Goal: Task Accomplishment & Management: Use online tool/utility

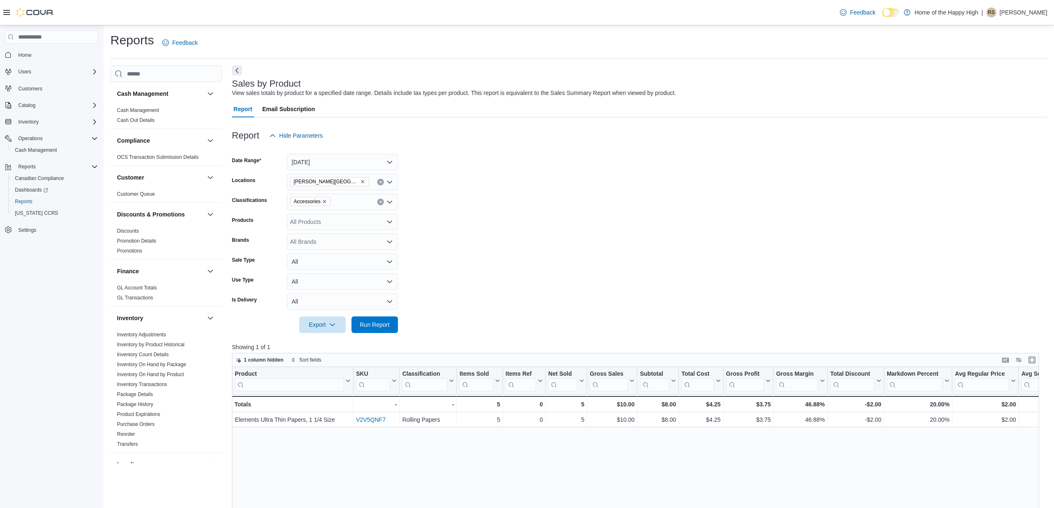
scroll to position [332, 0]
click at [137, 398] on link "Sales by Location" at bounding box center [136, 397] width 39 height 6
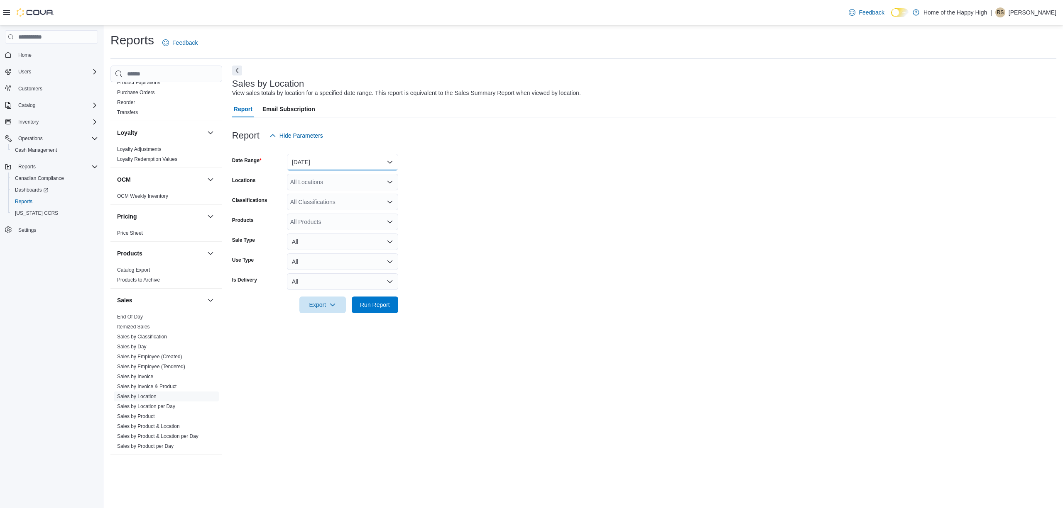
click at [325, 166] on button "[DATE]" at bounding box center [342, 162] width 111 height 17
click at [325, 191] on span "[DATE]" at bounding box center [347, 196] width 95 height 10
click at [332, 180] on div "All Locations" at bounding box center [342, 182] width 111 height 17
type input "****"
drag, startPoint x: 375, startPoint y: 193, endPoint x: 403, endPoint y: 201, distance: 29.4
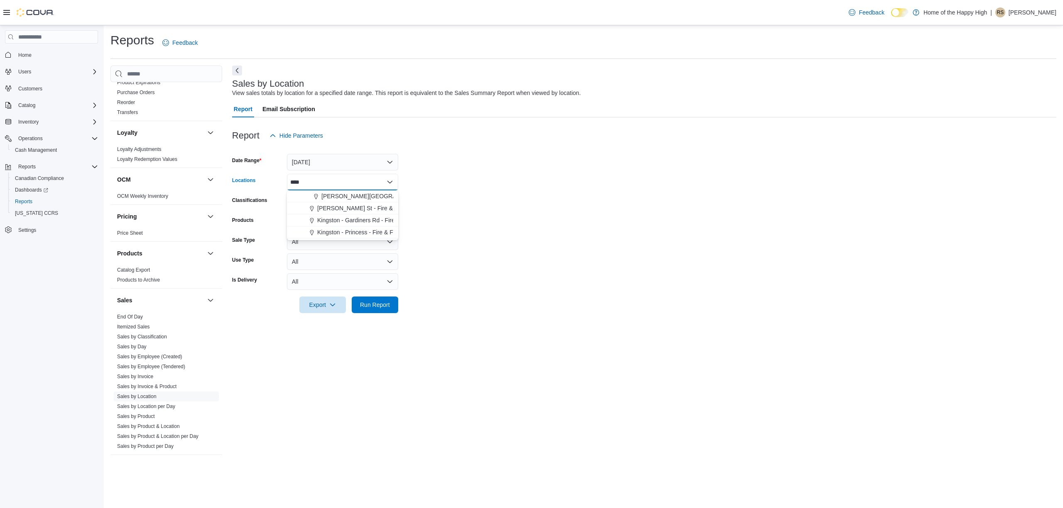
click at [375, 193] on span "[PERSON_NAME][GEOGRAPHIC_DATA] - Fire & Flower" at bounding box center [395, 196] width 148 height 8
drag, startPoint x: 455, startPoint y: 214, endPoint x: 403, endPoint y: 289, distance: 91.0
click at [456, 215] on form "Date Range [DATE] Locations [GEOGRAPHIC_DATA][PERSON_NAME][GEOGRAPHIC_DATA] - F…" at bounding box center [644, 228] width 824 height 169
click at [386, 301] on span "Run Report" at bounding box center [375, 304] width 37 height 17
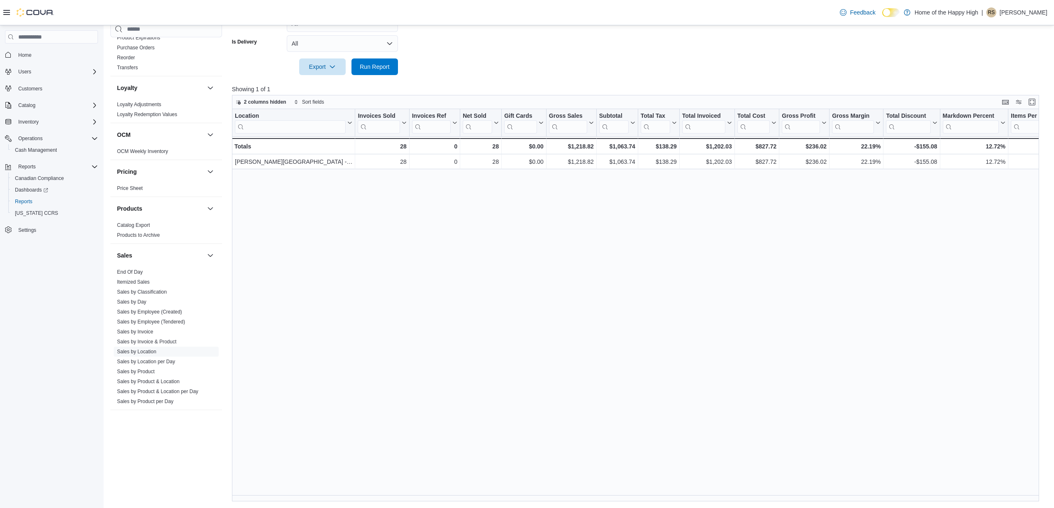
scroll to position [0, 493]
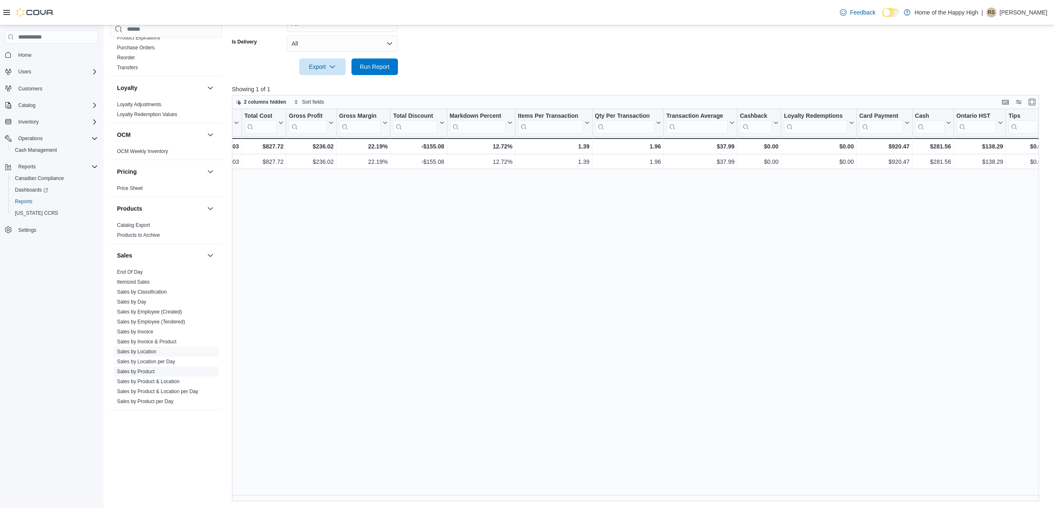
click at [141, 375] on link "Sales by Product" at bounding box center [136, 372] width 38 height 6
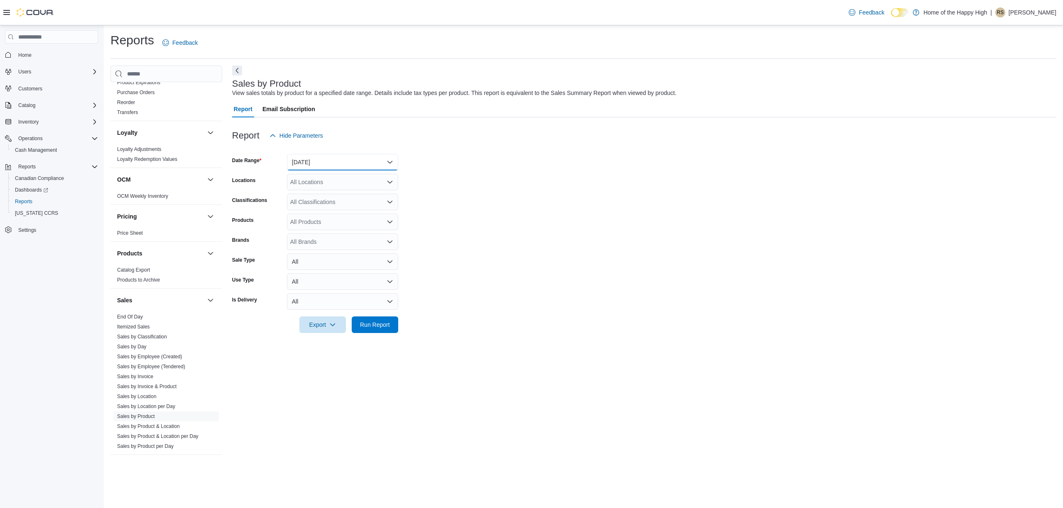
click at [331, 162] on button "[DATE]" at bounding box center [342, 162] width 111 height 17
click at [331, 183] on span "Custom Date" at bounding box center [347, 179] width 95 height 10
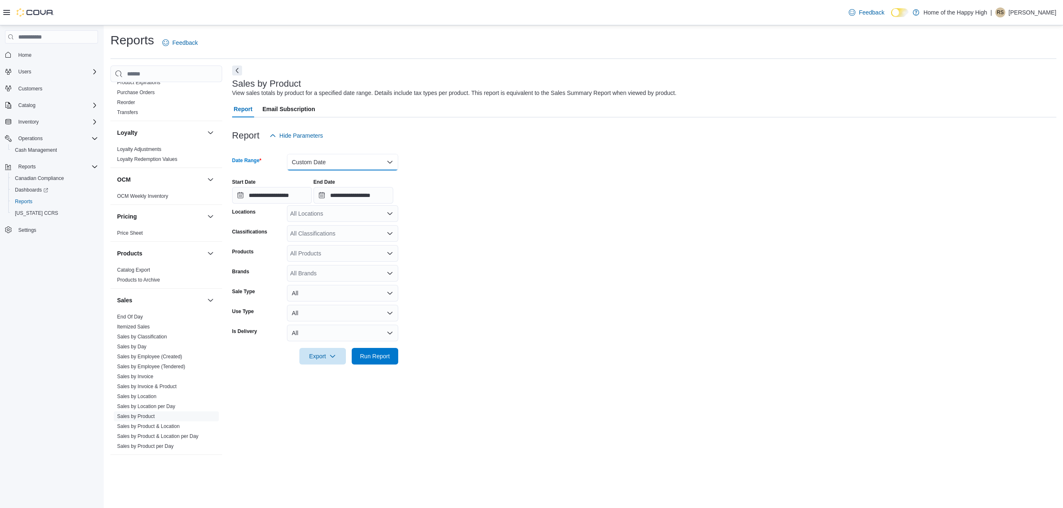
click at [345, 168] on button "Custom Date" at bounding box center [342, 162] width 111 height 17
click at [337, 195] on span "[DATE]" at bounding box center [347, 196] width 95 height 10
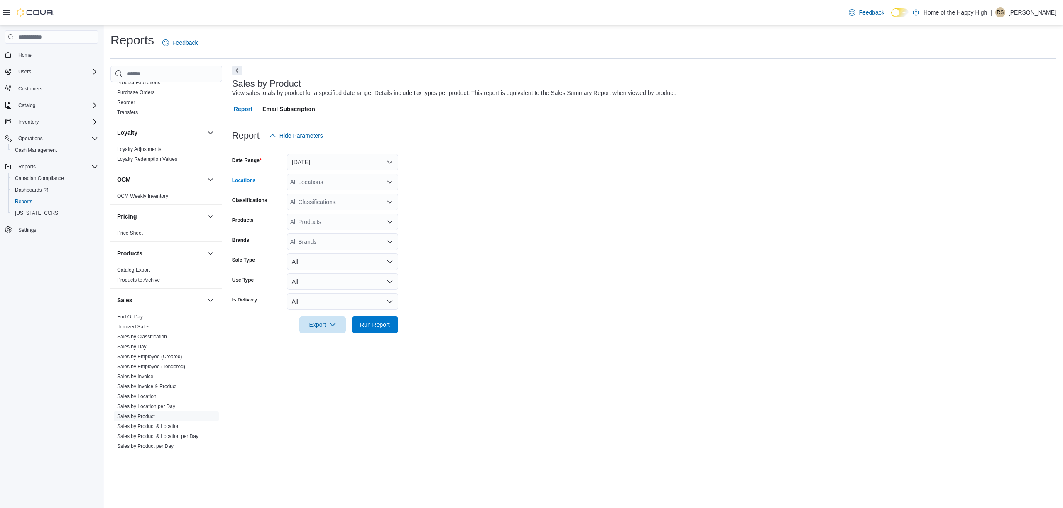
click at [352, 179] on div "All Locations" at bounding box center [342, 182] width 111 height 17
type input "****"
click at [364, 195] on span "[PERSON_NAME][GEOGRAPHIC_DATA] - Fire & Flower" at bounding box center [395, 196] width 148 height 8
drag, startPoint x: 585, startPoint y: 242, endPoint x: 580, endPoint y: 244, distance: 6.1
click at [584, 243] on form "Date Range [DATE] Locations [GEOGRAPHIC_DATA][PERSON_NAME][GEOGRAPHIC_DATA] - F…" at bounding box center [644, 238] width 824 height 189
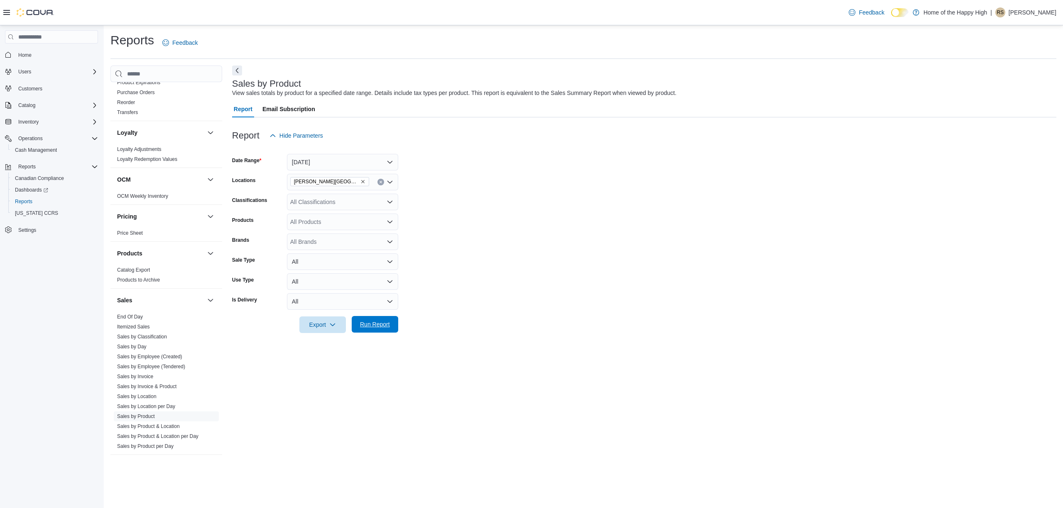
click at [362, 325] on span "Run Report" at bounding box center [375, 324] width 30 height 8
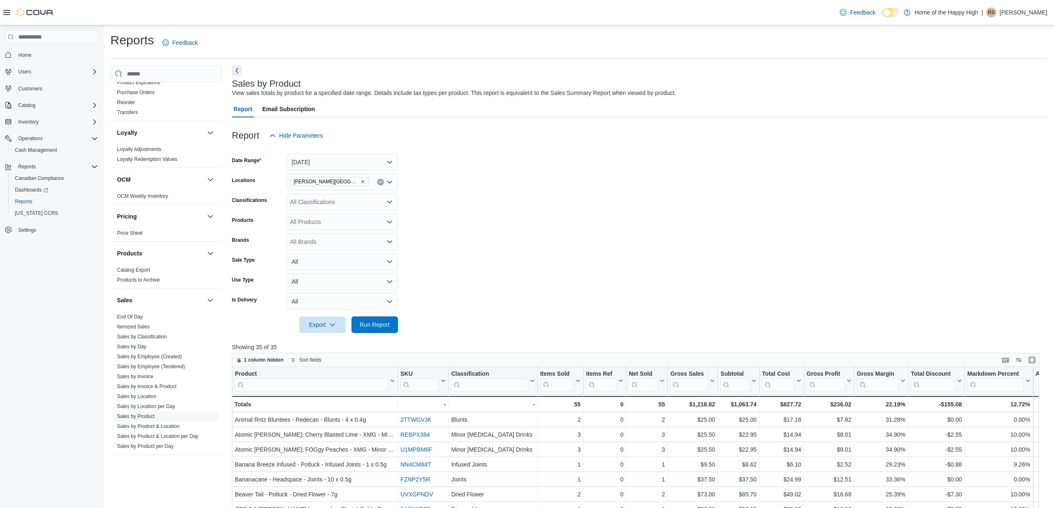
click at [342, 199] on div "All Classifications" at bounding box center [342, 202] width 111 height 17
drag, startPoint x: 342, startPoint y: 199, endPoint x: 326, endPoint y: 201, distance: 16.7
click at [326, 201] on div "All Classifications Combo box. Selected. Combo box input. All Classifications. …" at bounding box center [342, 202] width 111 height 17
type input "***"
click at [336, 213] on span "Accessories" at bounding box center [320, 216] width 31 height 8
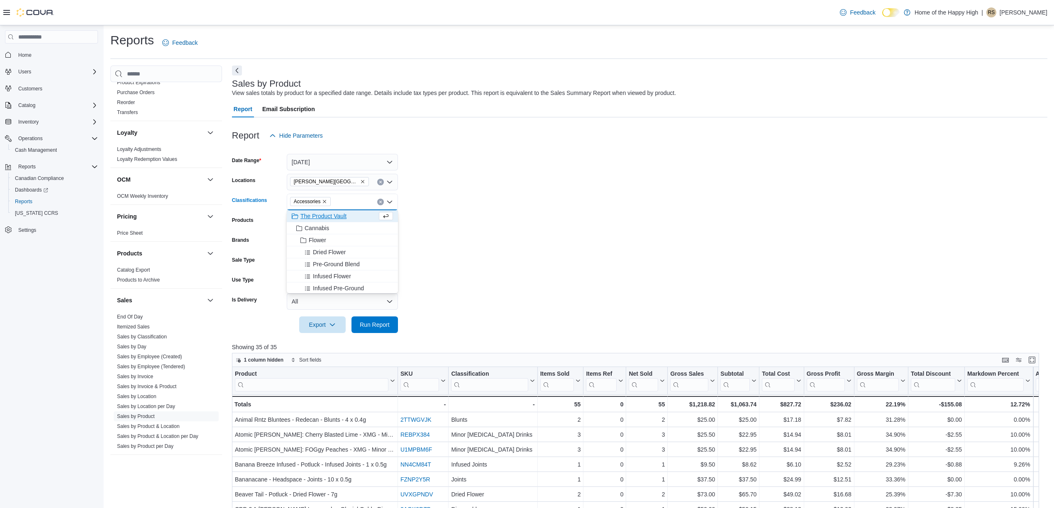
drag, startPoint x: 481, startPoint y: 244, endPoint x: 443, endPoint y: 276, distance: 49.4
click at [481, 246] on form "Date Range [DATE] Locations [GEOGRAPHIC_DATA][PERSON_NAME][GEOGRAPHIC_DATA] - F…" at bounding box center [640, 238] width 816 height 189
click at [383, 321] on span "Run Report" at bounding box center [375, 324] width 30 height 8
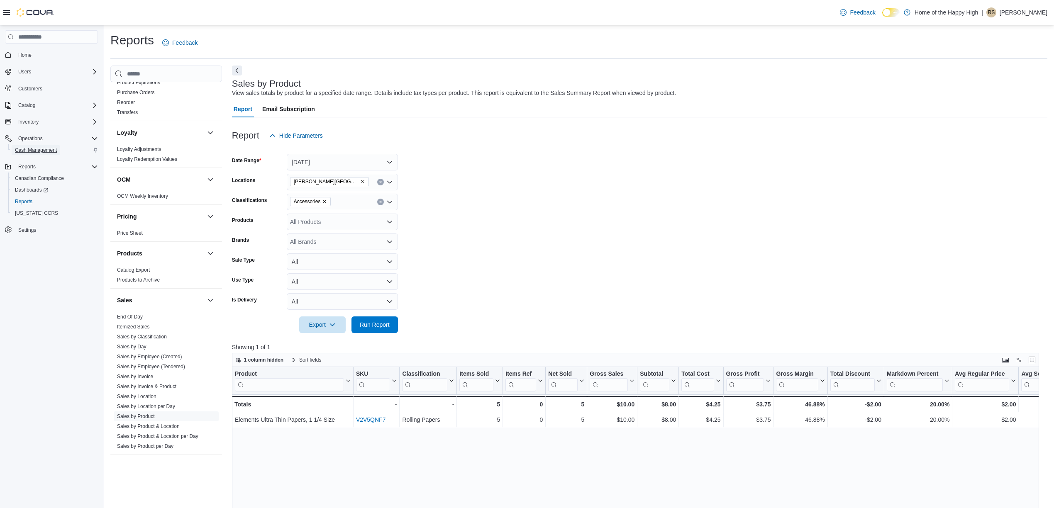
click at [52, 150] on span "Cash Management" at bounding box center [36, 150] width 42 height 7
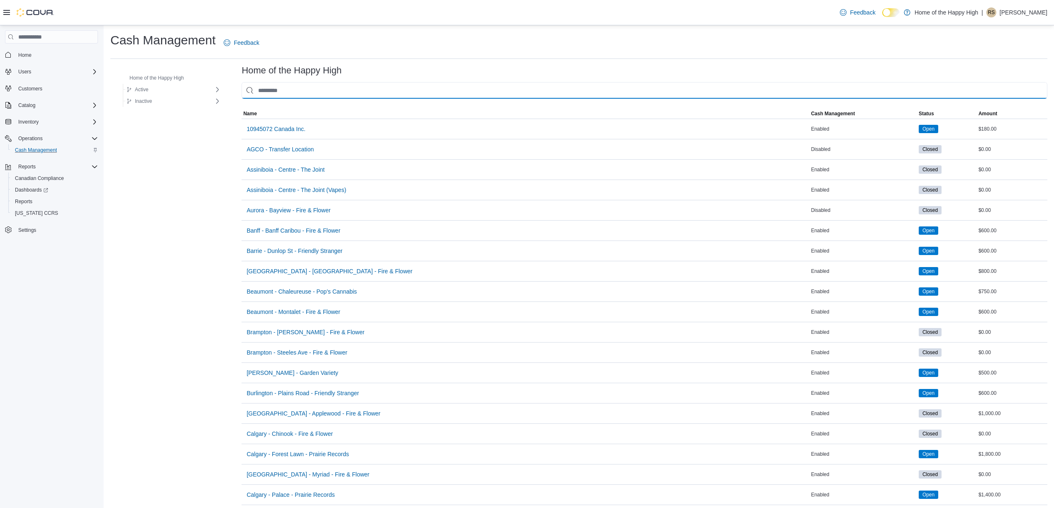
click at [289, 94] on input "This is a search bar. As you type, the results lower in the page will automatic…" at bounding box center [645, 90] width 806 height 17
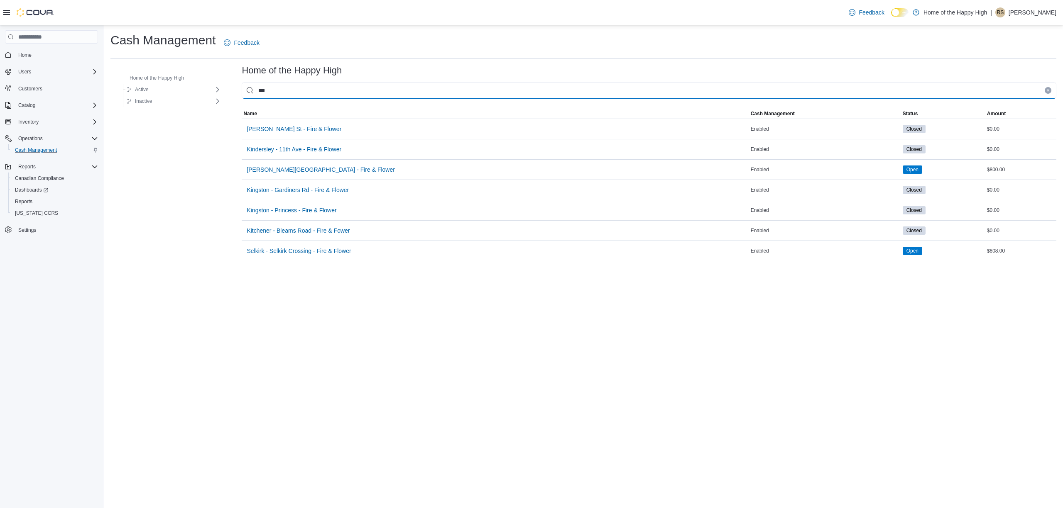
type input "****"
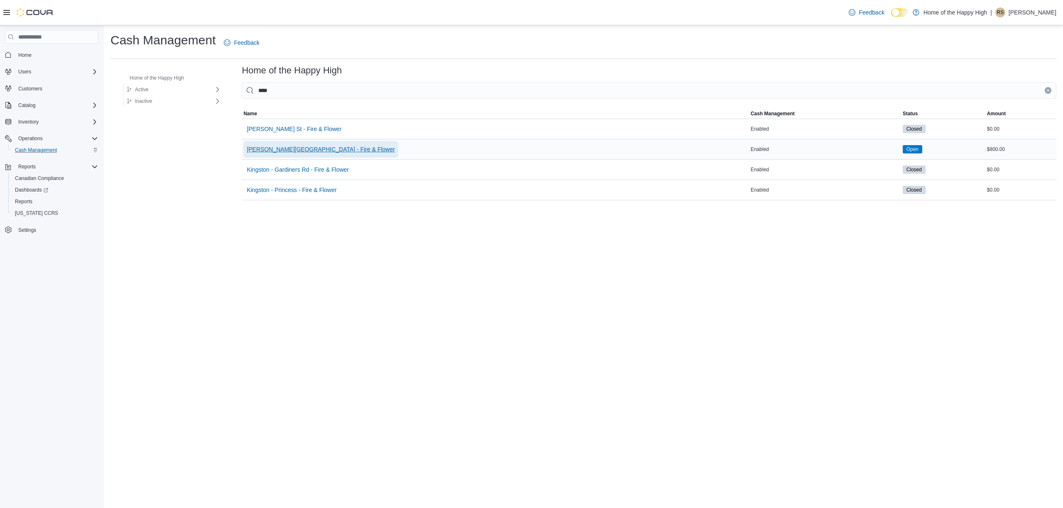
click at [256, 148] on span "[PERSON_NAME][GEOGRAPHIC_DATA] - Fire & Flower" at bounding box center [321, 149] width 148 height 8
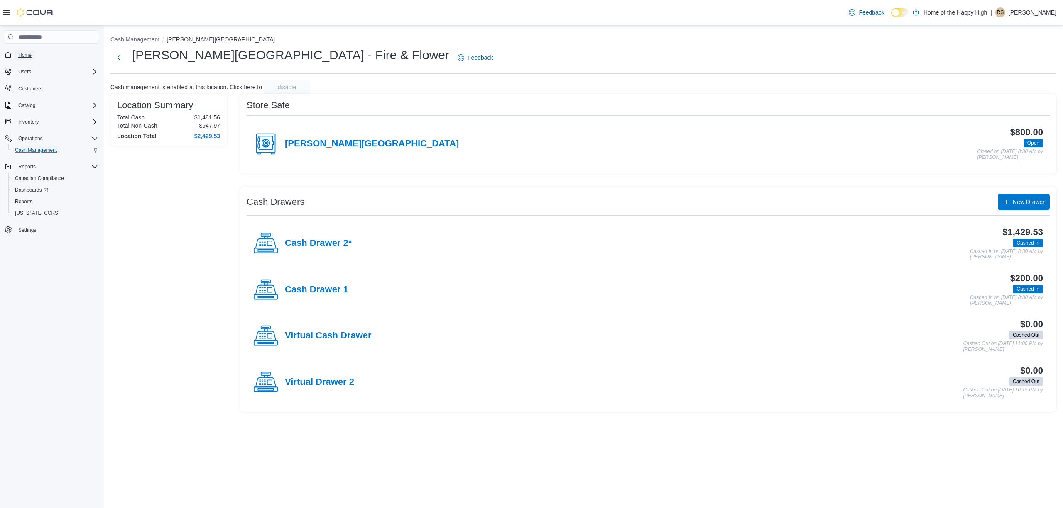
click at [30, 52] on span "Home" at bounding box center [24, 55] width 13 height 7
